Goal: Task Accomplishment & Management: Use online tool/utility

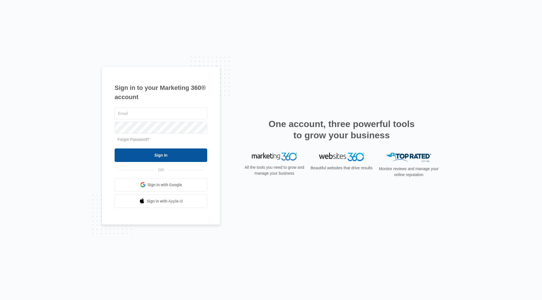
type input "[EMAIL_ADDRESS][DOMAIN_NAME]"
click at [178, 157] on input "Sign In" at bounding box center [161, 156] width 93 height 14
